Goal: Check status: Check status

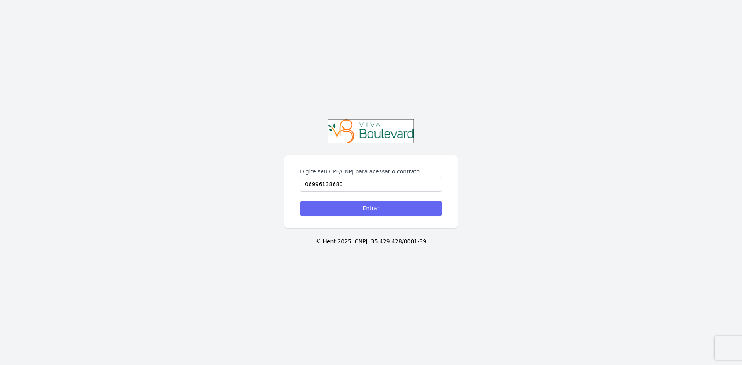
type input "06996138680"
click at [383, 204] on input "Entrar" at bounding box center [371, 208] width 142 height 15
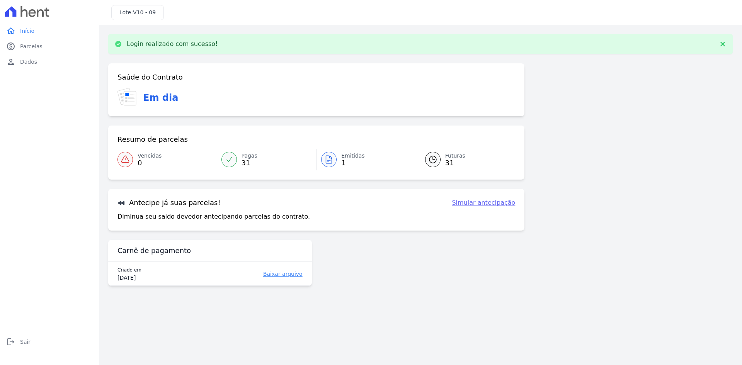
click at [448, 164] on span "31" at bounding box center [455, 163] width 20 height 6
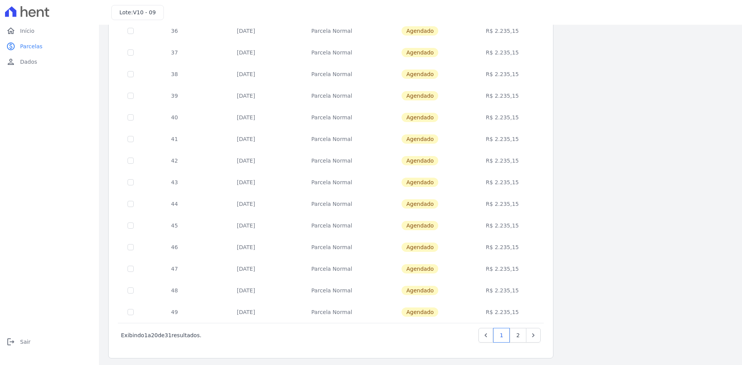
scroll to position [218, 0]
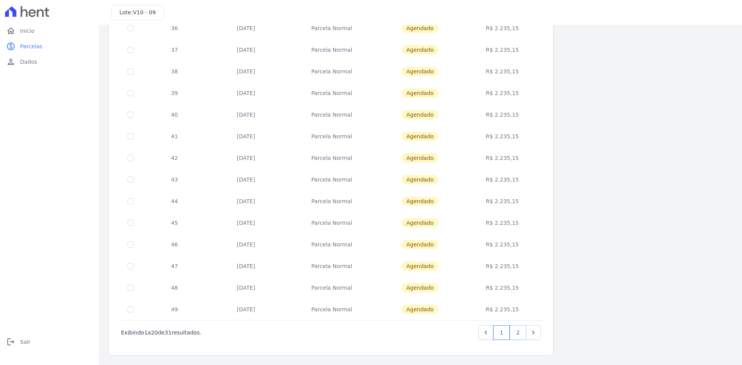
click at [519, 335] on link "2" at bounding box center [518, 332] width 17 height 15
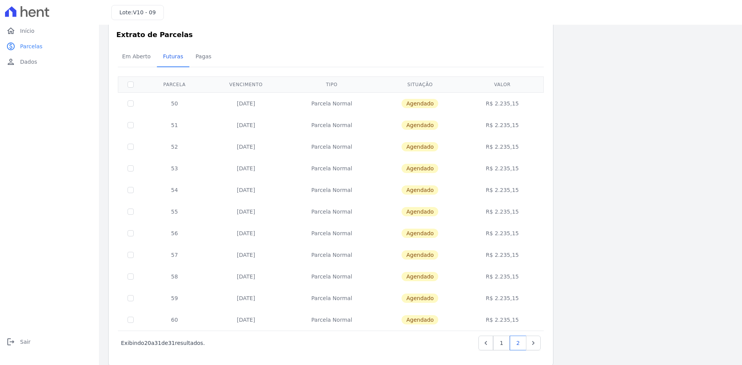
scroll to position [23, 0]
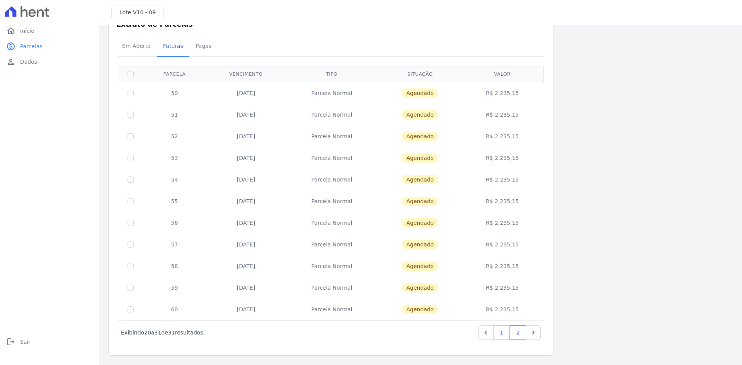
click at [499, 329] on link "1" at bounding box center [501, 332] width 17 height 15
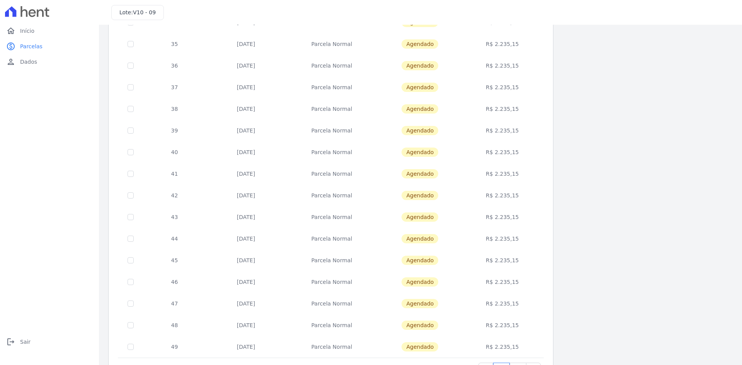
scroll to position [218, 0]
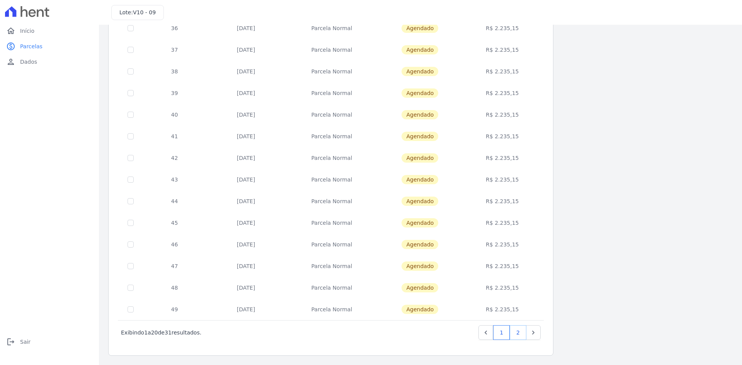
click at [517, 333] on link "2" at bounding box center [518, 332] width 17 height 15
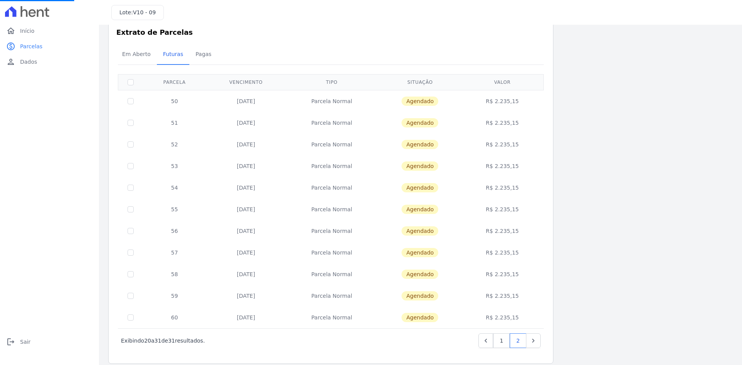
scroll to position [23, 0]
